Goal: Information Seeking & Learning: Learn about a topic

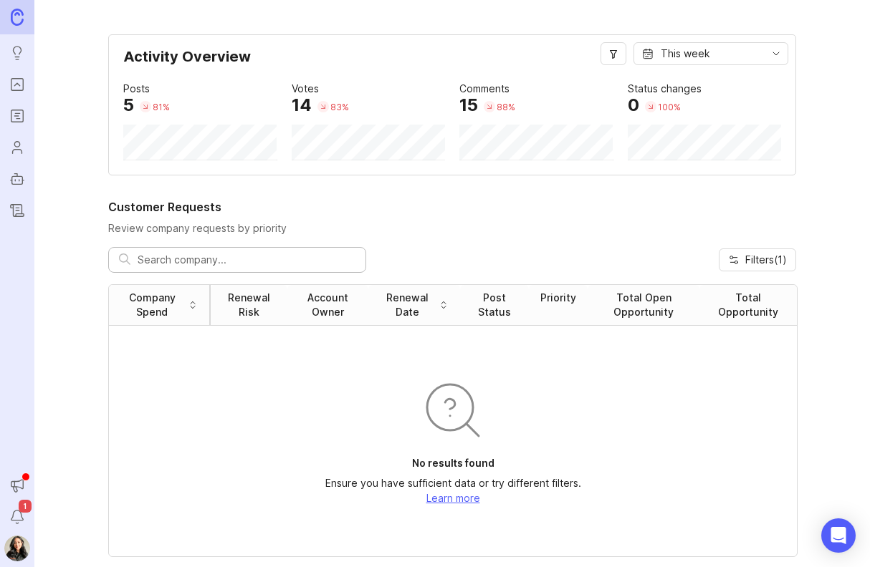
click at [14, 111] on icon "Roadmaps" at bounding box center [17, 115] width 16 height 17
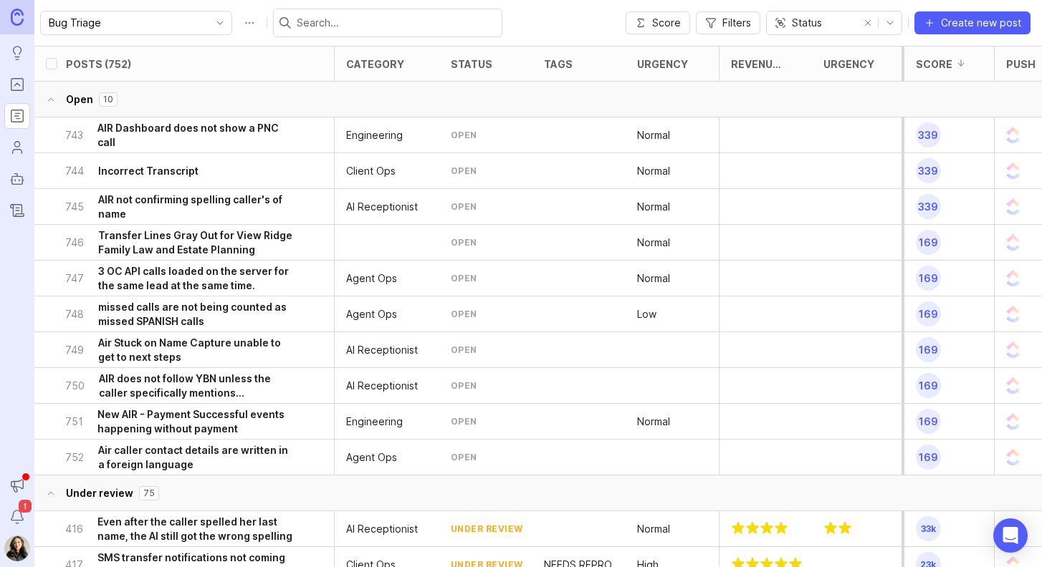
click at [722, 25] on span "Filters" at bounding box center [736, 23] width 29 height 14
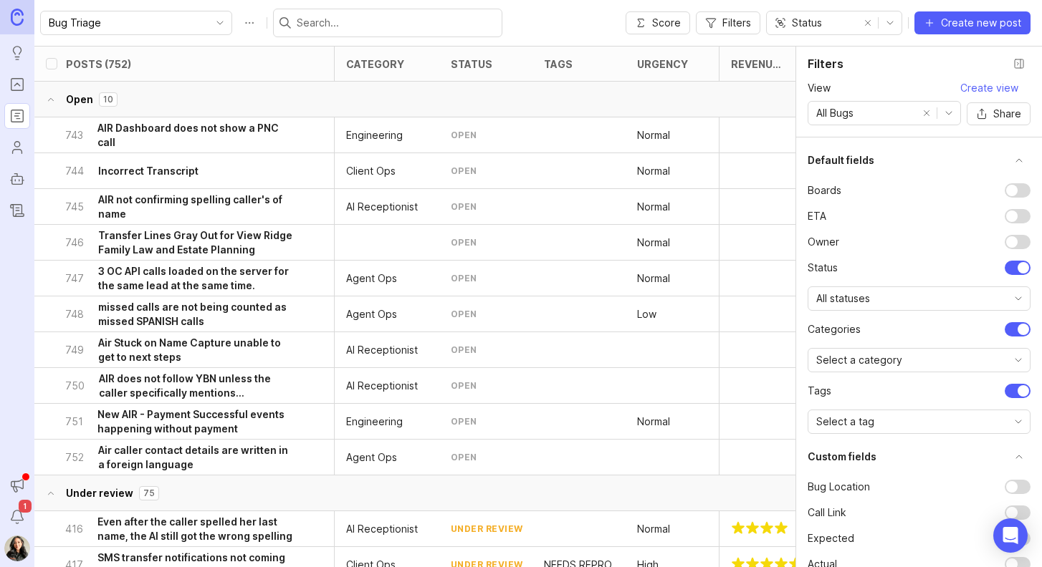
click at [869, 111] on div "All Bugs" at bounding box center [862, 113] width 108 height 23
click at [847, 161] on li "AIR" at bounding box center [884, 164] width 153 height 24
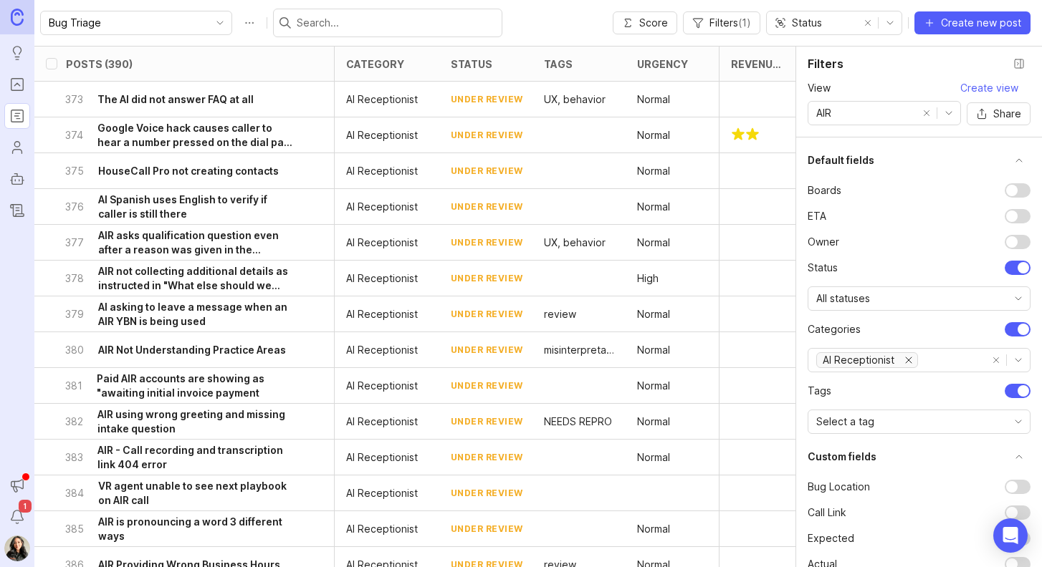
scroll to position [36, 0]
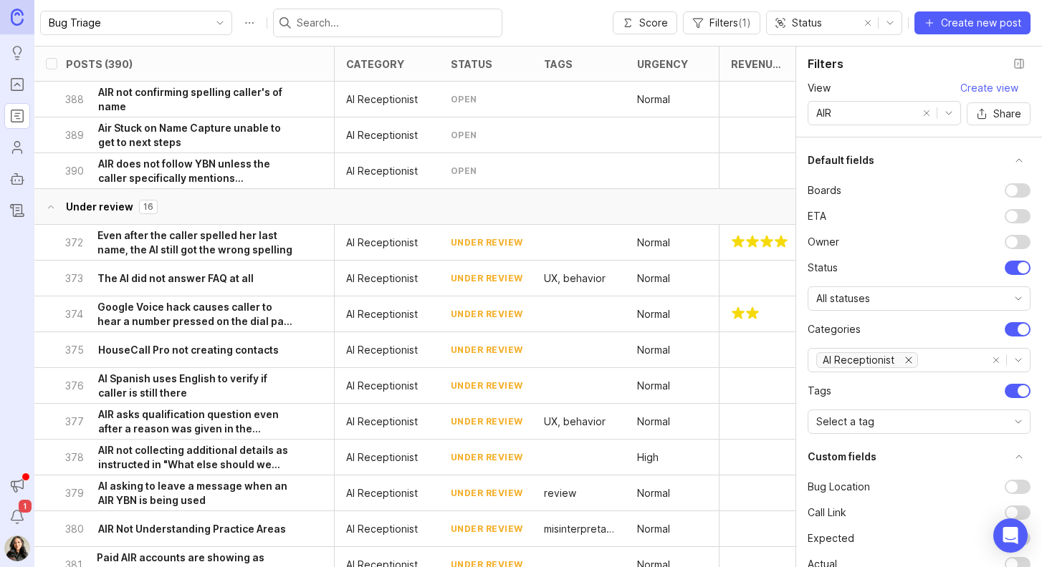
click at [869, 65] on button "Close filter panel" at bounding box center [1018, 63] width 23 height 23
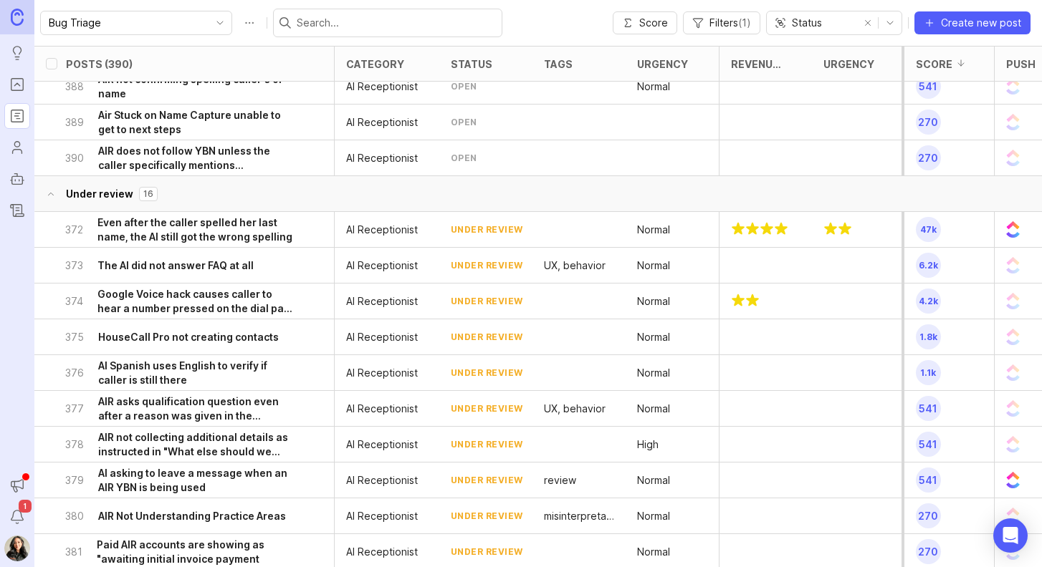
scroll to position [72, 0]
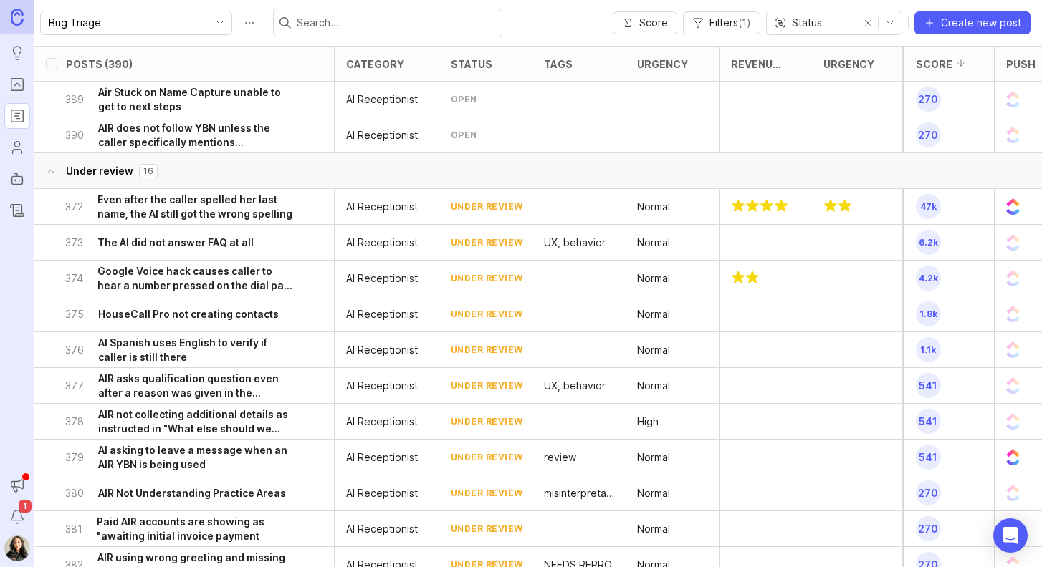
click at [171, 245] on h6 "The AI did not answer FAQ at all" at bounding box center [175, 243] width 156 height 14
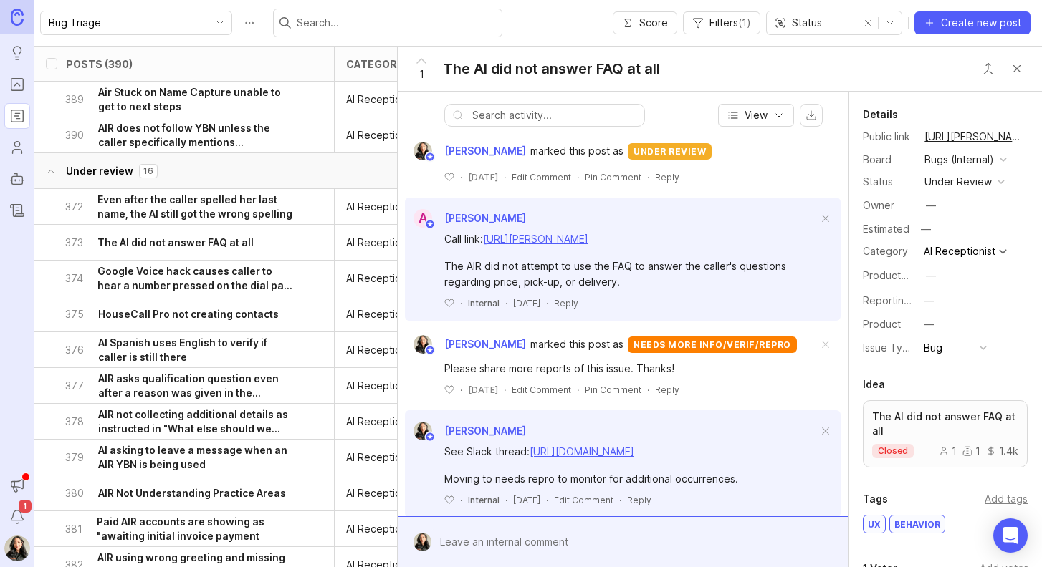
scroll to position [287, 0]
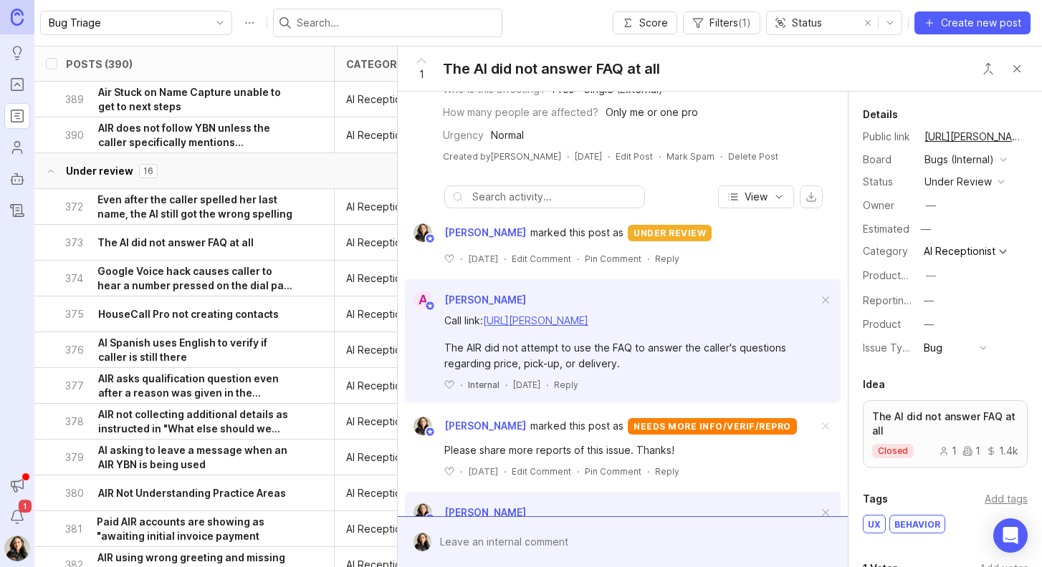
click at [150, 347] on h6 "AI Spanish uses English to verify if caller is still there" at bounding box center [196, 350] width 196 height 29
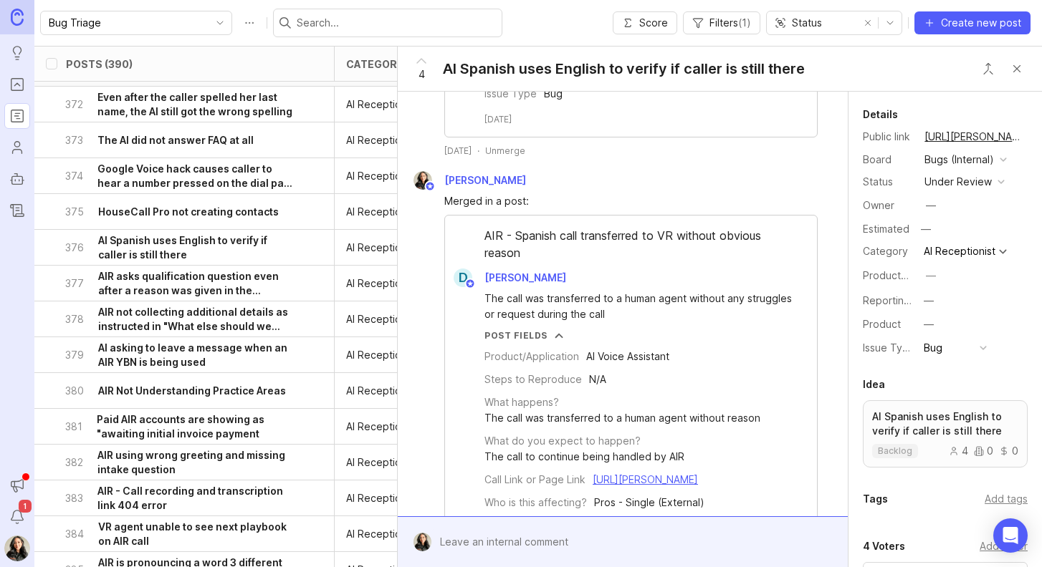
scroll to position [215, 0]
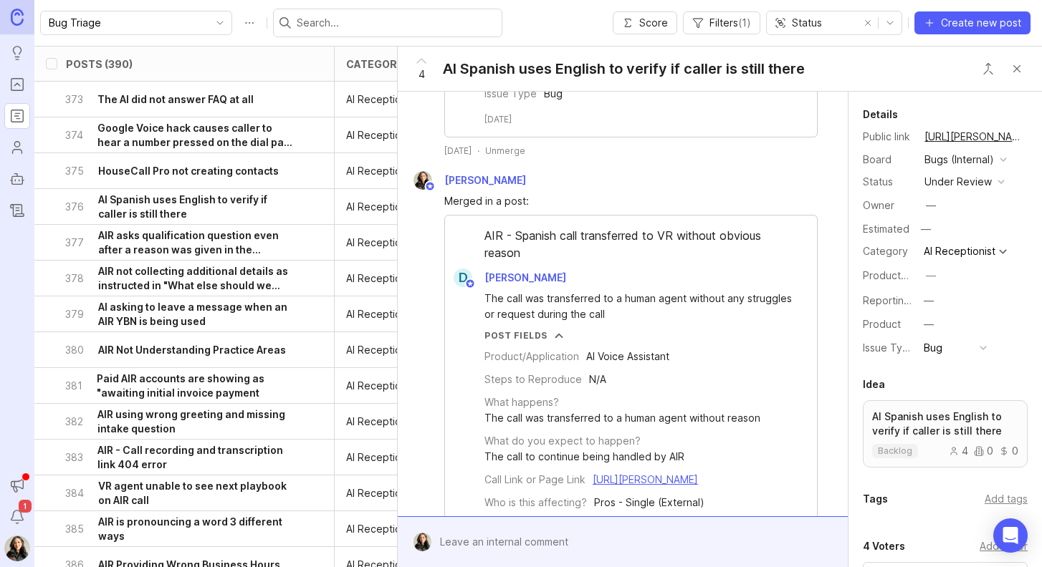
click at [157, 272] on h6 "AIR not collecting additional details as instructed in "What else should we col…" at bounding box center [196, 278] width 196 height 29
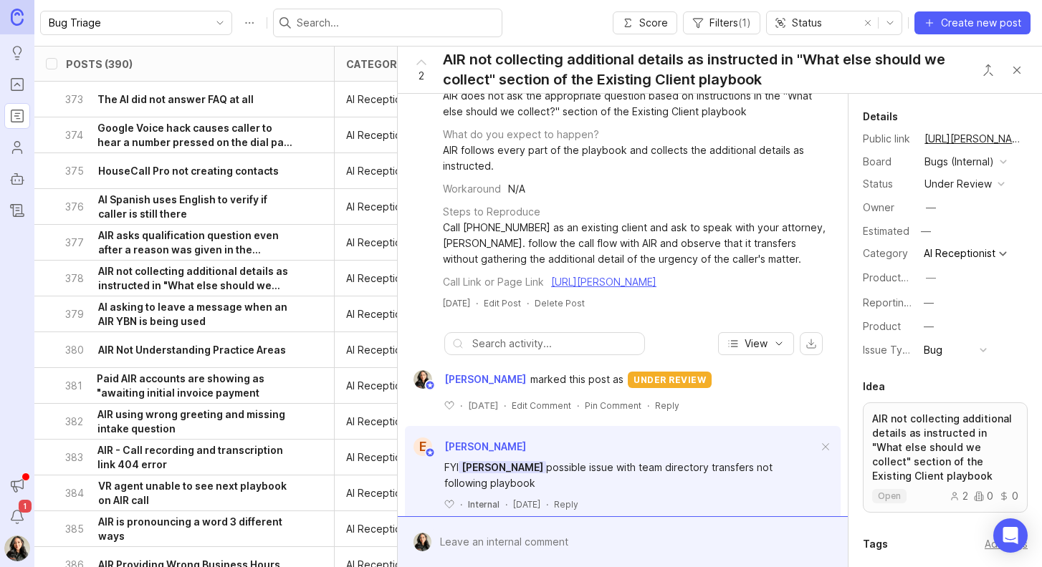
scroll to position [311, 0]
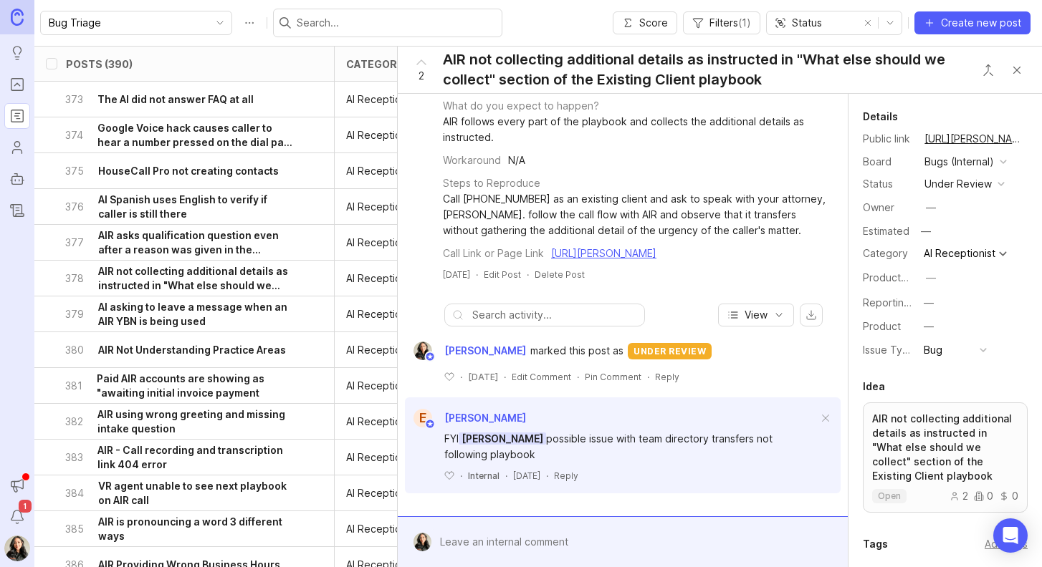
click at [163, 306] on h6 "AI asking to leave a message when an AIR YBN is being used" at bounding box center [196, 314] width 196 height 29
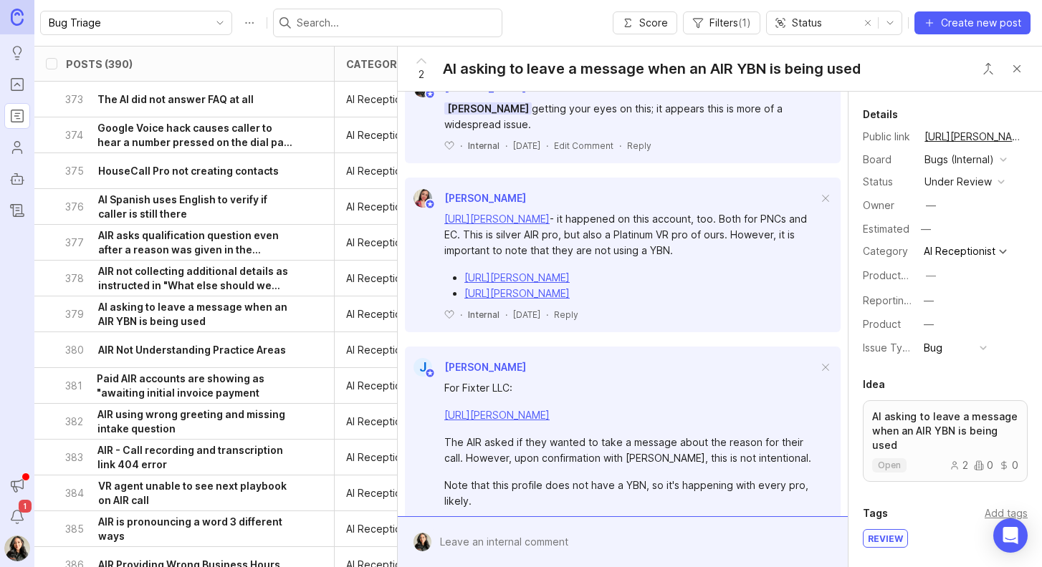
scroll to position [893, 0]
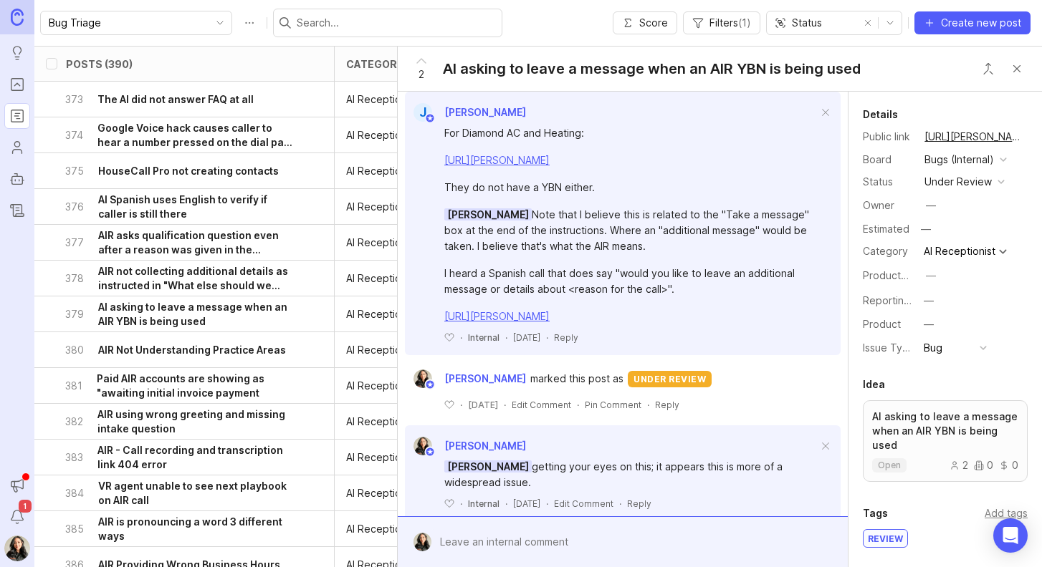
click at [201, 345] on h6 "AIR Not Understanding Practice Areas" at bounding box center [192, 350] width 188 height 14
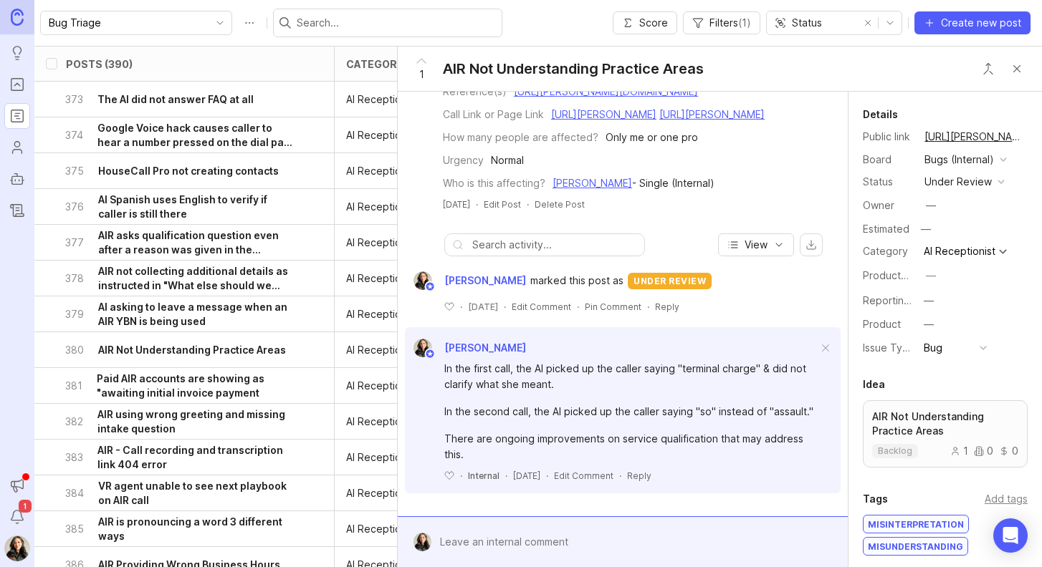
scroll to position [311, 0]
click at [183, 385] on h6 "Paid AIR accounts are showing as "awaiting initial invoice payment" at bounding box center [195, 386] width 197 height 29
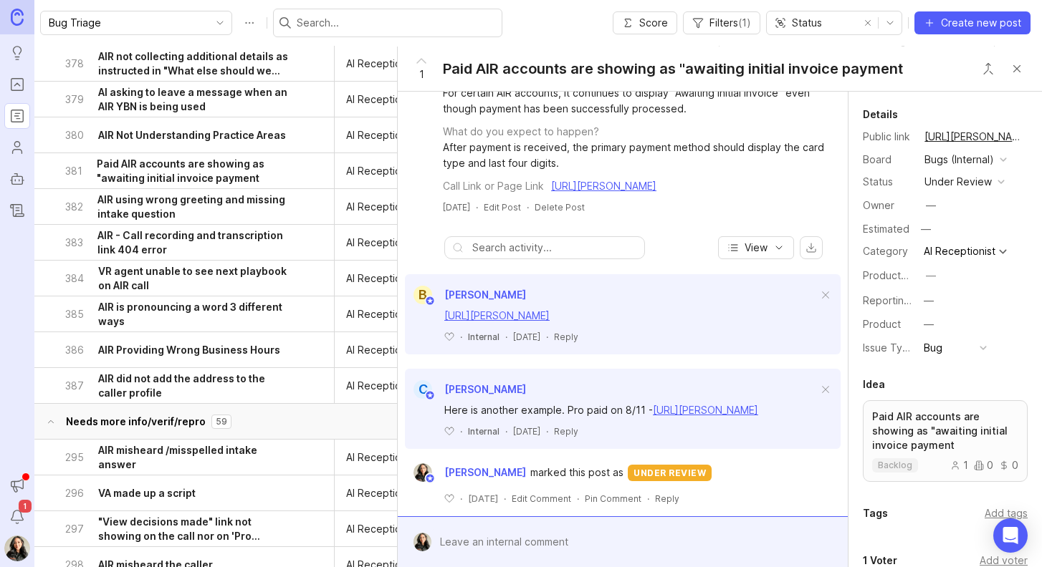
scroll to position [430, 0]
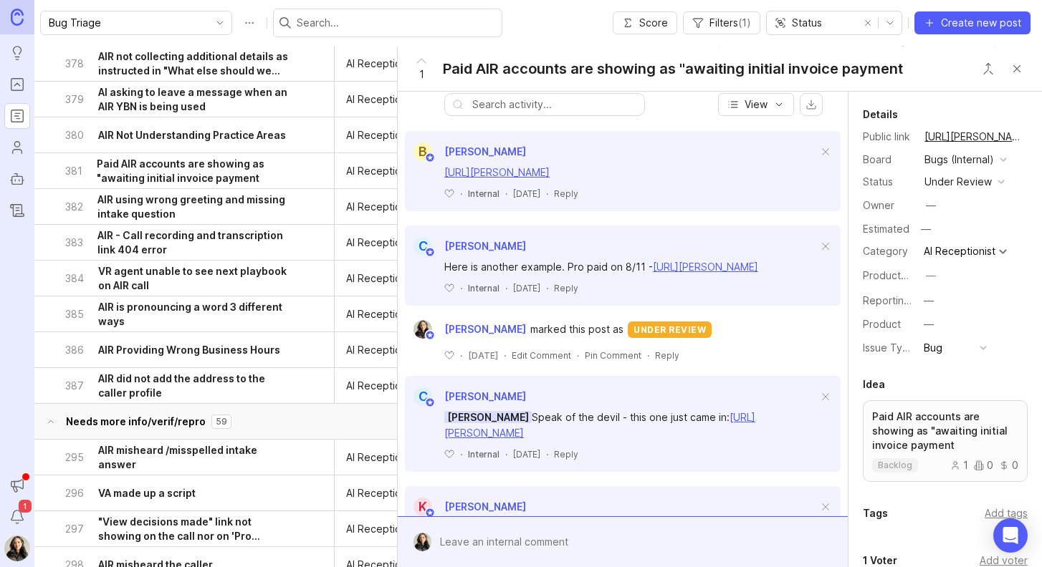
click at [151, 207] on h6 "AIR using wrong greeting and missing intake question" at bounding box center [195, 207] width 196 height 29
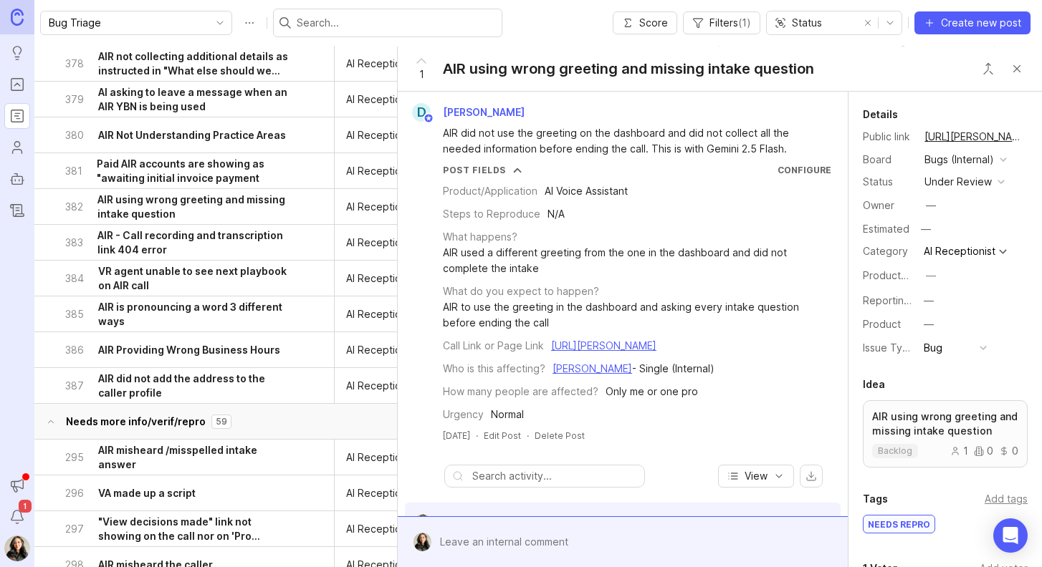
scroll to position [215, 0]
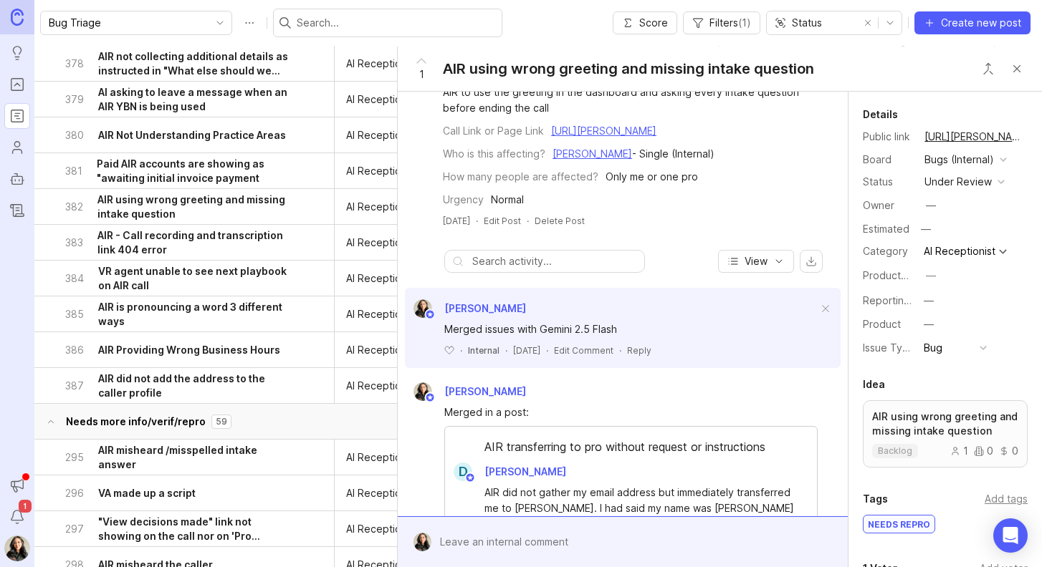
click at [154, 237] on h6 "AIR - Call recording and transcription link 404 error" at bounding box center [195, 243] width 196 height 29
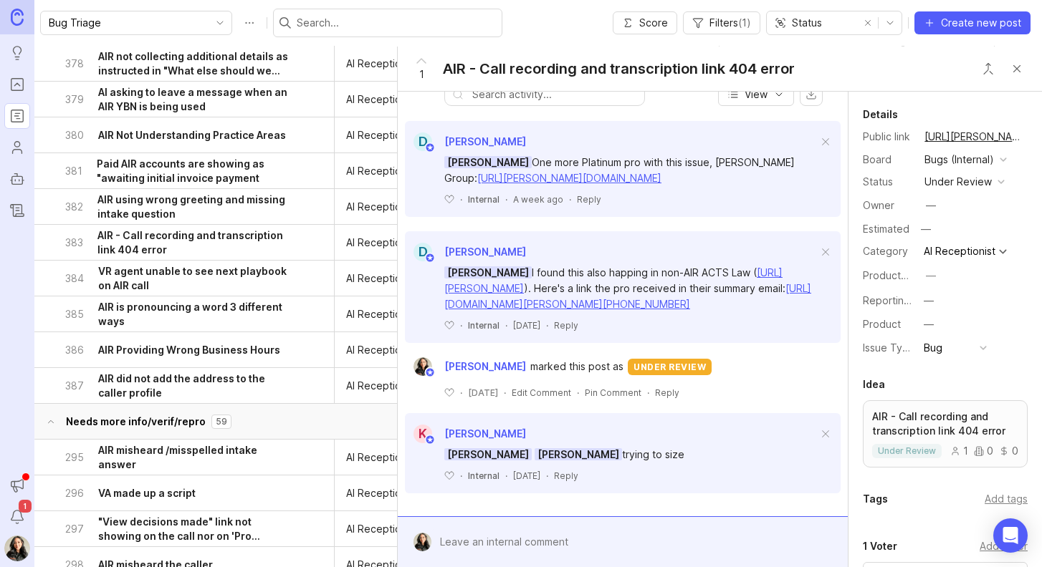
drag, startPoint x: 210, startPoint y: 280, endPoint x: 375, endPoint y: 350, distance: 179.1
click at [210, 280] on h6 "VR agent unable to see next playbook on AIR call" at bounding box center [196, 278] width 196 height 29
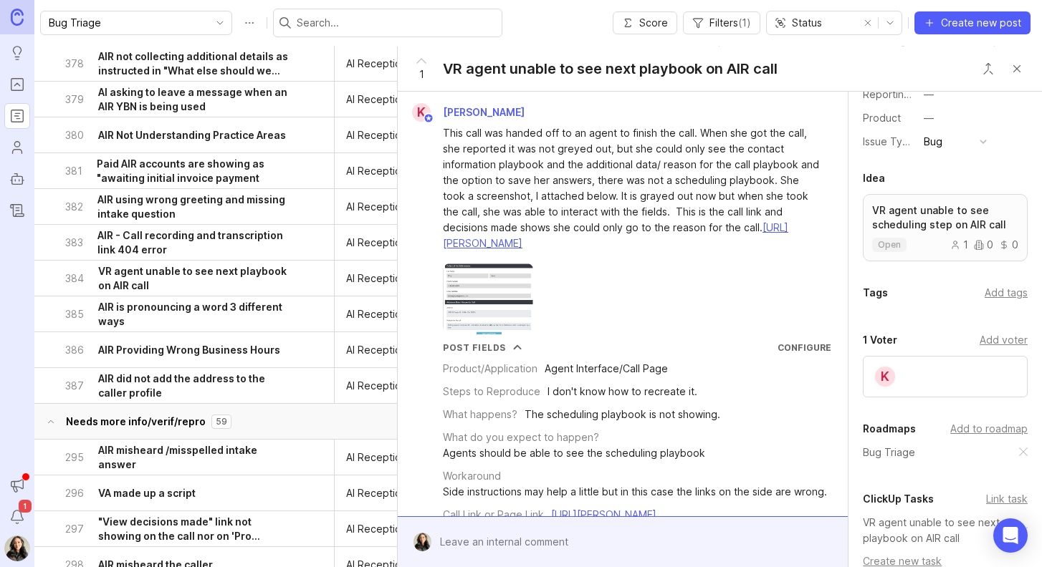
scroll to position [264, 0]
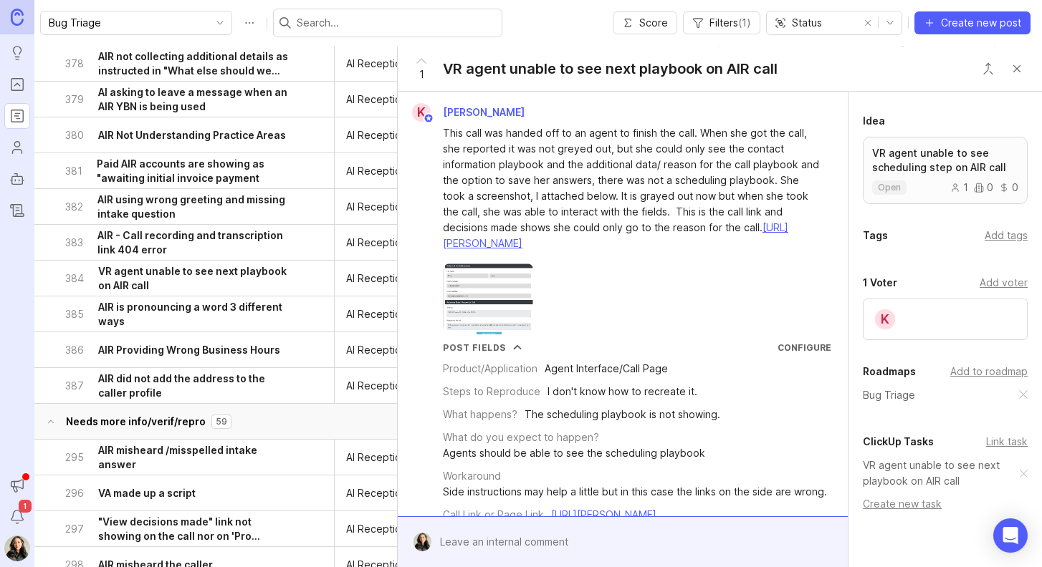
click at [162, 310] on h6 "AIR is pronouncing a word 3 different ways" at bounding box center [196, 314] width 196 height 29
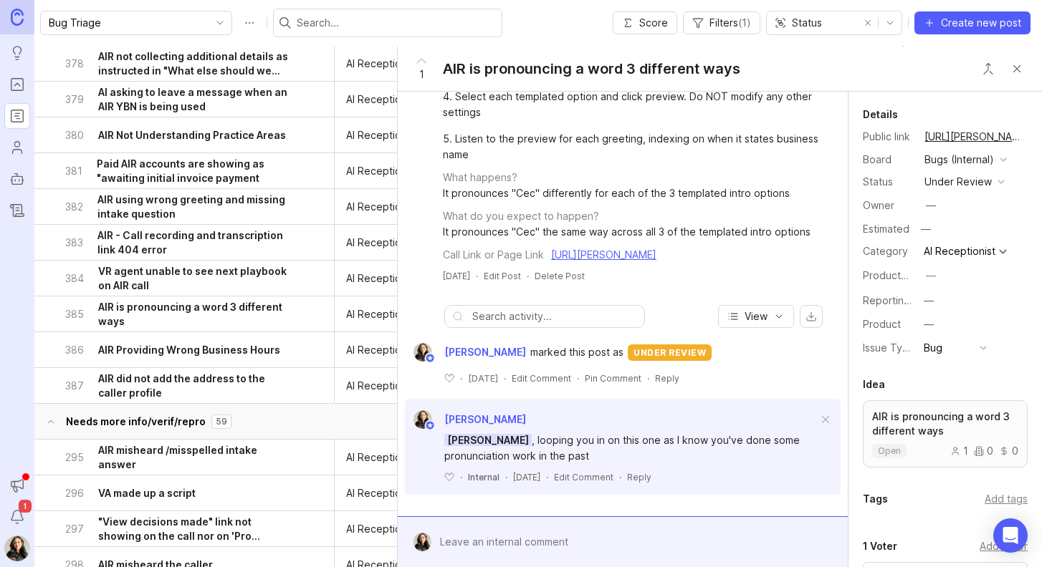
scroll to position [340, 0]
click at [193, 382] on h6 "AIR did not add the address to the caller profile" at bounding box center [196, 386] width 196 height 29
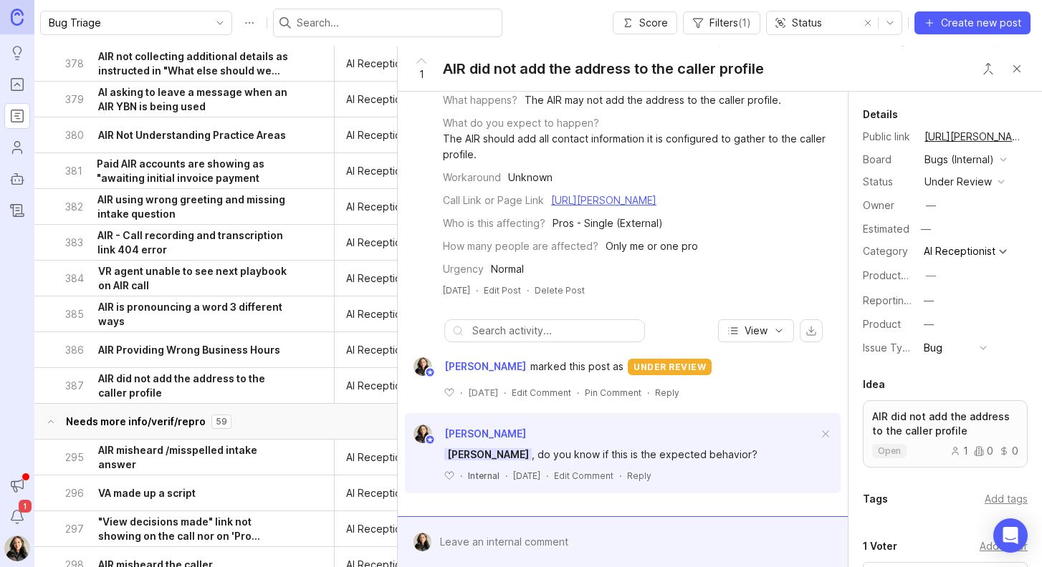
scroll to position [167, 0]
